Goal: Task Accomplishment & Management: Manage account settings

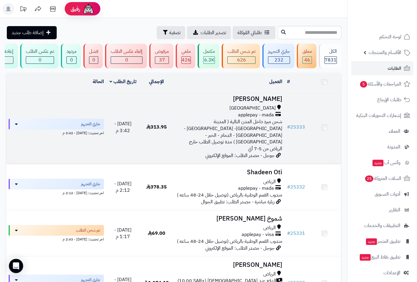
scroll to position [33, 0]
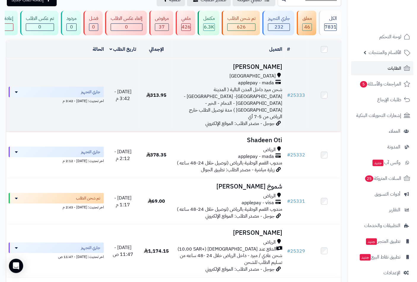
click at [270, 70] on h3 "رنا الزهراني" at bounding box center [229, 67] width 107 height 7
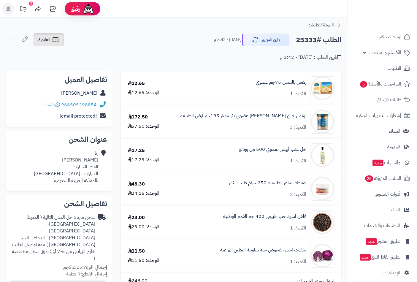
click at [52, 42] on icon at bounding box center [55, 39] width 7 height 7
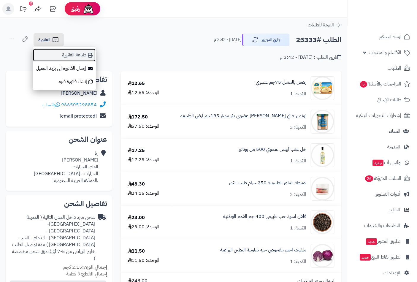
click at [77, 56] on link "طباعة الفاتورة" at bounding box center [64, 54] width 63 height 13
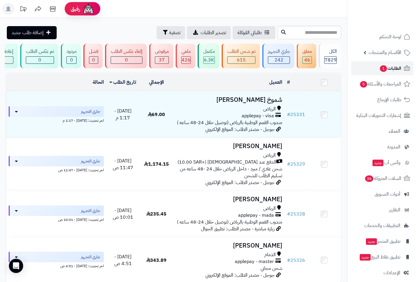
click at [390, 69] on span "الطلبات 1" at bounding box center [390, 68] width 22 height 8
click at [397, 31] on link "لوحة التحكم" at bounding box center [382, 37] width 62 height 14
click at [390, 37] on span "لوحة التحكم" at bounding box center [391, 37] width 22 height 8
click at [389, 67] on span "الطلبات 1" at bounding box center [390, 68] width 22 height 8
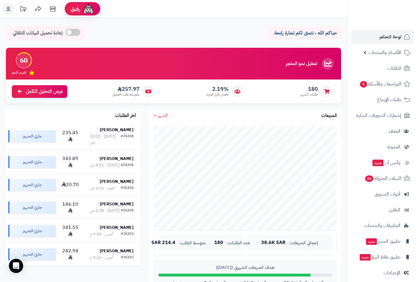
click at [393, 60] on ul "لوحة التحكم الأقسام والمنتجات المنتجات الأقسام الماركات مواصفات المنتجات مواصفا…" at bounding box center [382, 155] width 69 height 250
drag, startPoint x: 392, startPoint y: 38, endPoint x: 390, endPoint y: 43, distance: 5.2
click at [392, 38] on span "لوحة التحكم" at bounding box center [391, 37] width 22 height 8
click at [394, 67] on span "الطلبات" at bounding box center [395, 68] width 14 height 8
click at [384, 37] on span "لوحة التحكم" at bounding box center [391, 37] width 22 height 8
